Goal: Transaction & Acquisition: Purchase product/service

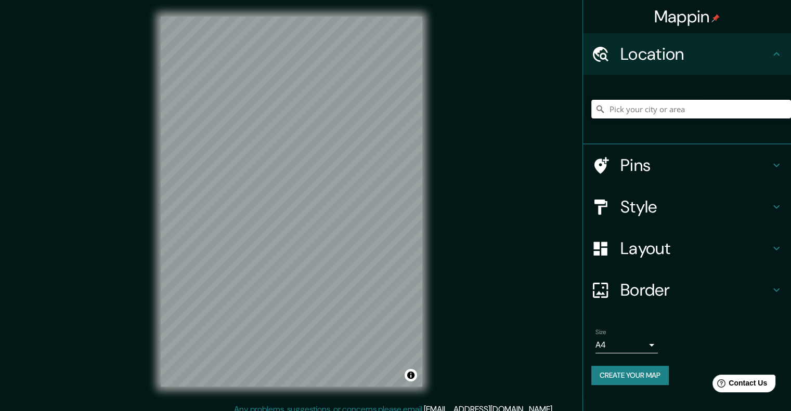
click at [625, 108] on input "Pick your city or area" at bounding box center [691, 109] width 200 height 19
type input "Quetzaltenango, Departamento de [GEOGRAPHIC_DATA], [GEOGRAPHIC_DATA]"
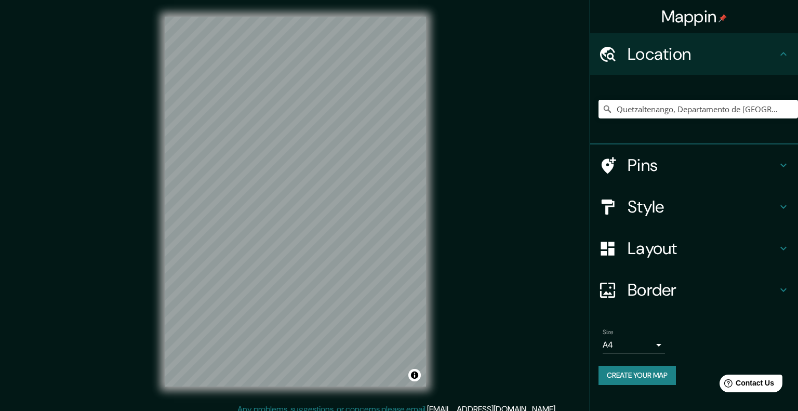
click at [651, 347] on body "Mappin Location [GEOGRAPHIC_DATA], [GEOGRAPHIC_DATA], [GEOGRAPHIC_DATA] [GEOGRA…" at bounding box center [399, 205] width 798 height 411
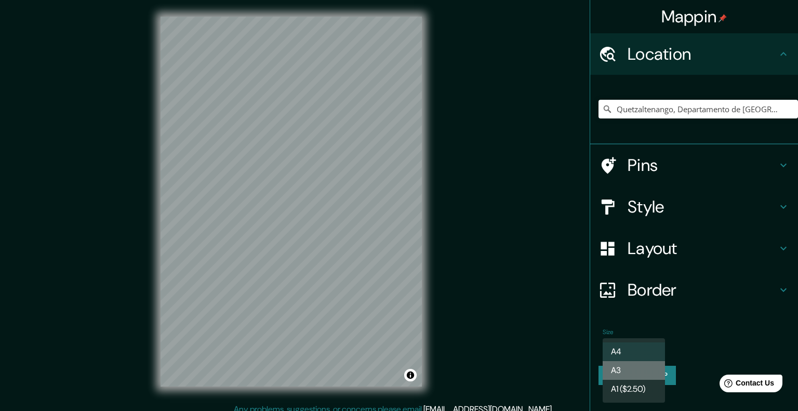
click at [653, 363] on li "A3" at bounding box center [634, 370] width 62 height 19
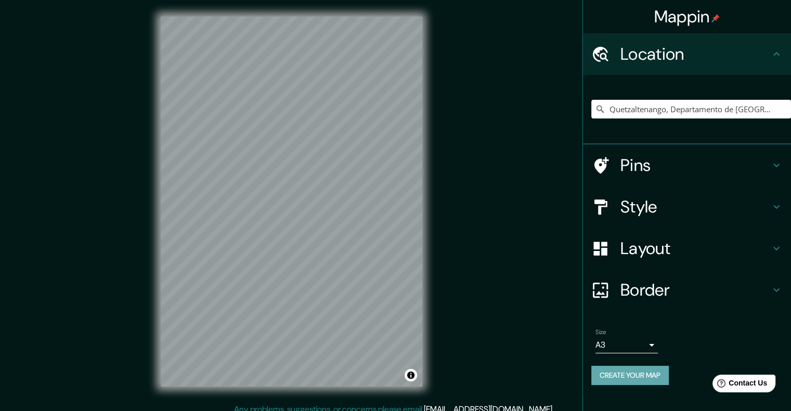
click at [658, 377] on button "Create your map" at bounding box center [629, 375] width 77 height 19
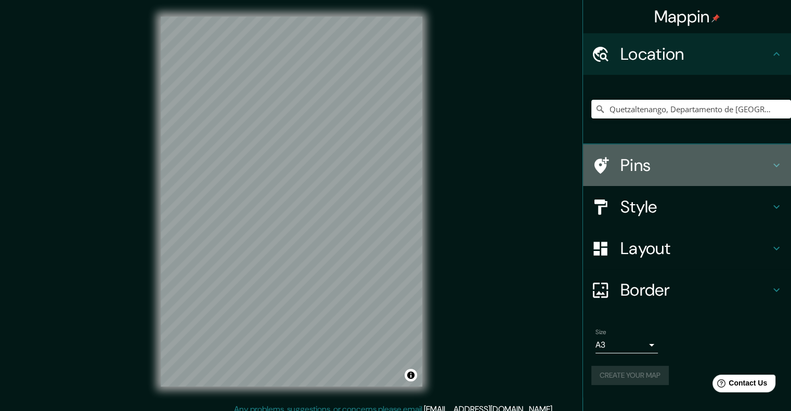
click at [688, 162] on h4 "Pins" at bounding box center [695, 165] width 150 height 21
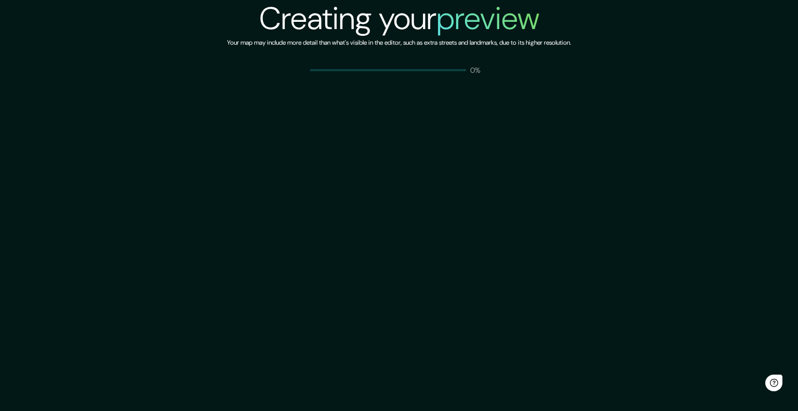
click at [681, 185] on div "Creating your preview Your map may include more detail than what's visible in t…" at bounding box center [399, 205] width 798 height 411
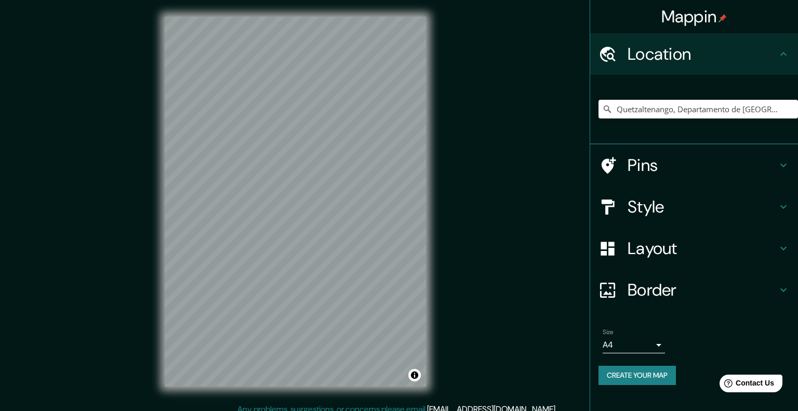
click at [629, 347] on body "Mappin Location Quetzaltenango, Departamento de Quetzaltenango, Guatemala Pins …" at bounding box center [399, 205] width 798 height 411
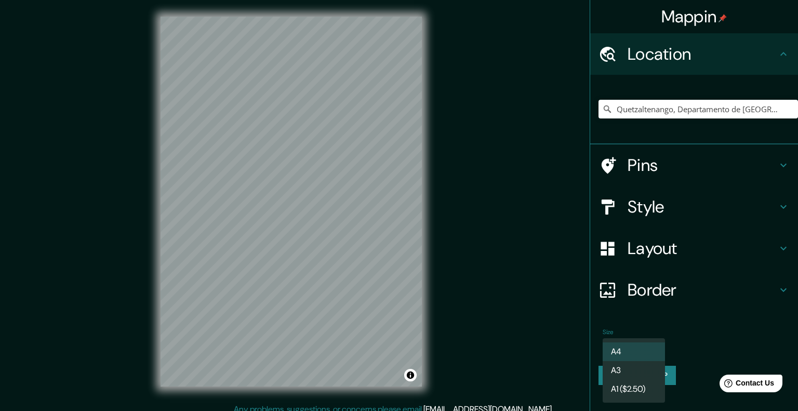
click at [631, 369] on li "A3" at bounding box center [634, 370] width 62 height 19
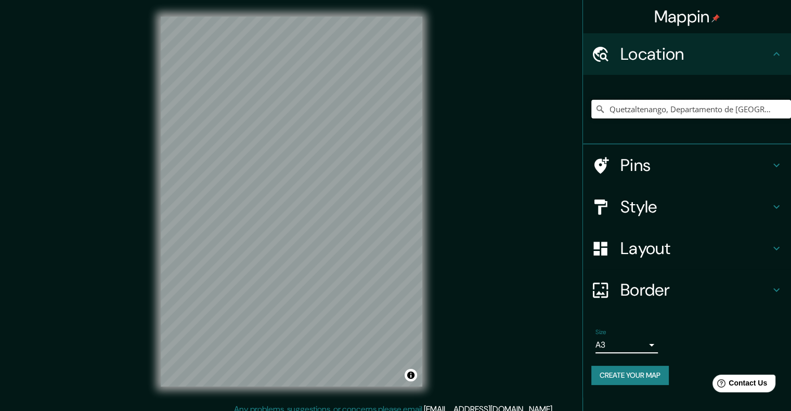
click at [676, 114] on input "Quetzaltenango, Departamento de [GEOGRAPHIC_DATA], [GEOGRAPHIC_DATA]" at bounding box center [691, 109] width 200 height 19
click at [775, 111] on input "Quetzaltenango, Departamento de [GEOGRAPHIC_DATA], [GEOGRAPHIC_DATA]" at bounding box center [691, 109] width 200 height 19
drag, startPoint x: 670, startPoint y: 108, endPoint x: 798, endPoint y: 114, distance: 128.0
click at [790, 114] on html "Mappin Location [GEOGRAPHIC_DATA], [GEOGRAPHIC_DATA], [GEOGRAPHIC_DATA] Pins St…" at bounding box center [395, 205] width 791 height 411
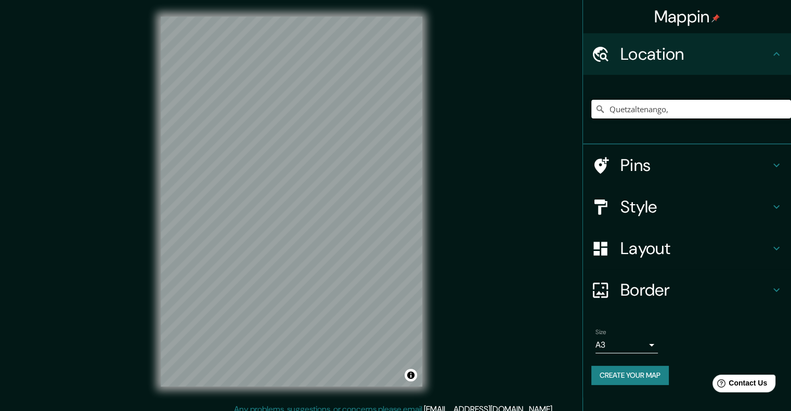
scroll to position [0, 0]
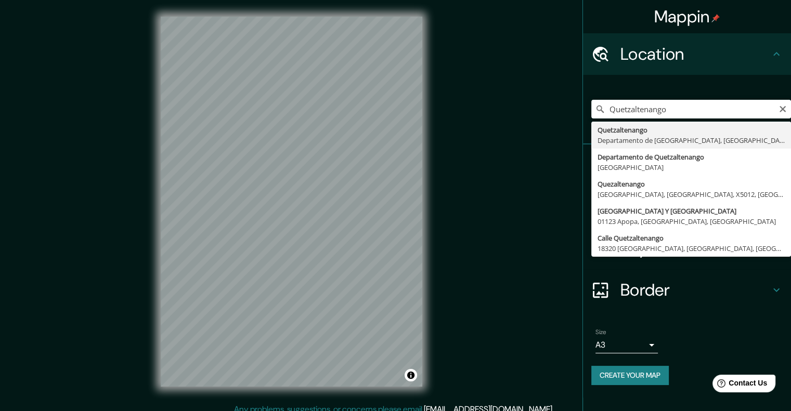
type input "Quetzaltenango, Departamento de [GEOGRAPHIC_DATA], [GEOGRAPHIC_DATA]"
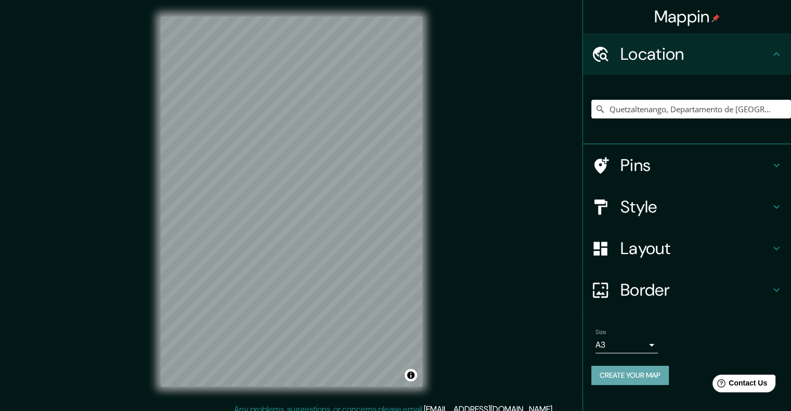
click at [652, 373] on button "Create your map" at bounding box center [629, 375] width 77 height 19
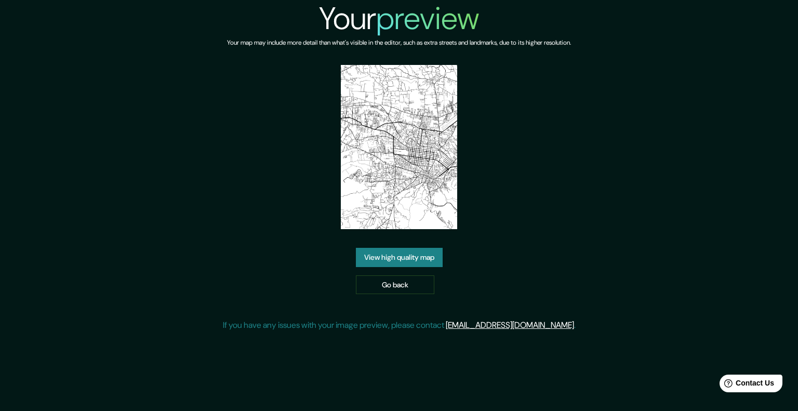
click at [423, 135] on img at bounding box center [399, 147] width 116 height 164
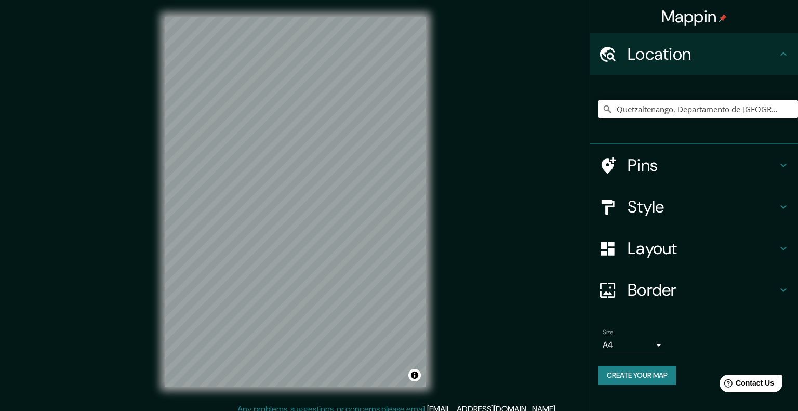
click at [628, 346] on body "Mappin Location Quetzaltenango, Departamento de Quetzaltenango, Guatemala Pins …" at bounding box center [399, 205] width 798 height 411
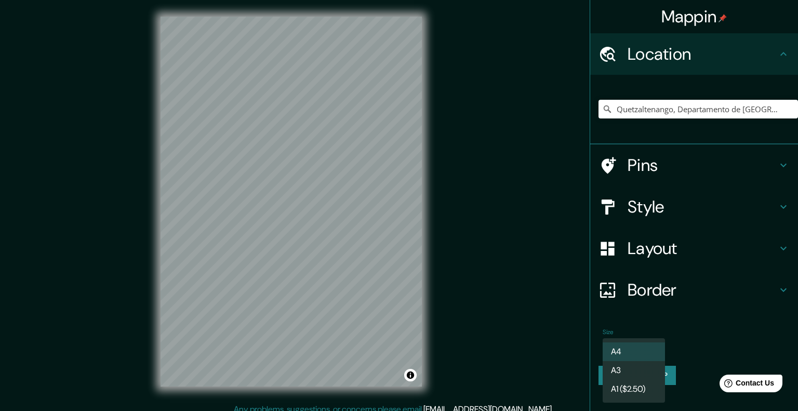
drag, startPoint x: 632, startPoint y: 363, endPoint x: 629, endPoint y: 342, distance: 21.5
click at [632, 363] on li "A3" at bounding box center [634, 370] width 62 height 19
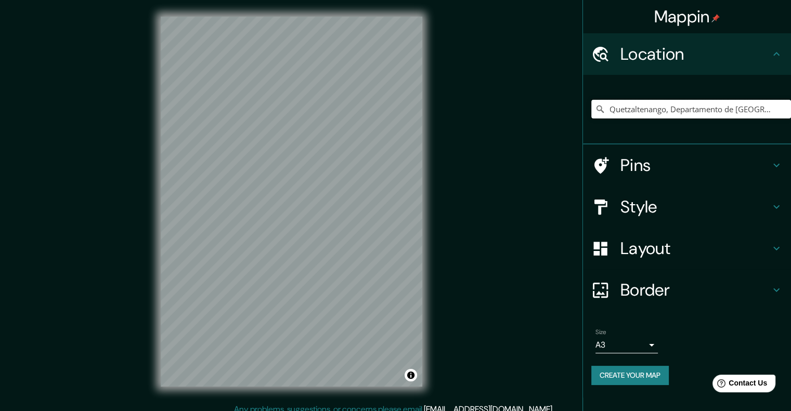
click at [624, 111] on input "Quetzaltenango, Departamento de [GEOGRAPHIC_DATA], [GEOGRAPHIC_DATA]" at bounding box center [691, 109] width 200 height 19
drag, startPoint x: 667, startPoint y: 111, endPoint x: 798, endPoint y: 130, distance: 131.8
click at [790, 130] on html "Mappin Location Quetzaltenango, Departamento de Quetzaltenango, Guatemala Pins …" at bounding box center [395, 205] width 791 height 411
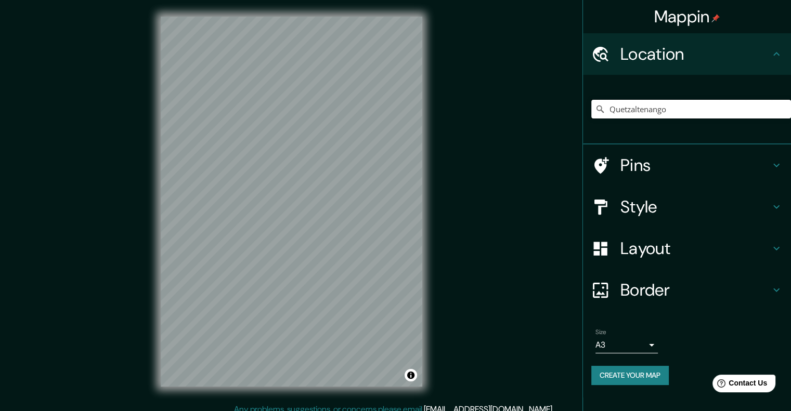
type input "Quetzaltenango, Departamento de [GEOGRAPHIC_DATA], [GEOGRAPHIC_DATA]"
